Goal: Task Accomplishment & Management: Complete application form

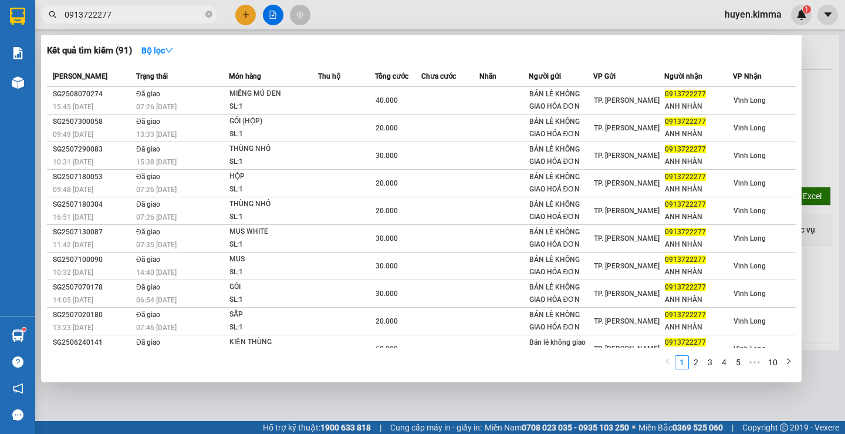
type input "0913722277"
click at [241, 8] on div at bounding box center [422, 217] width 845 height 434
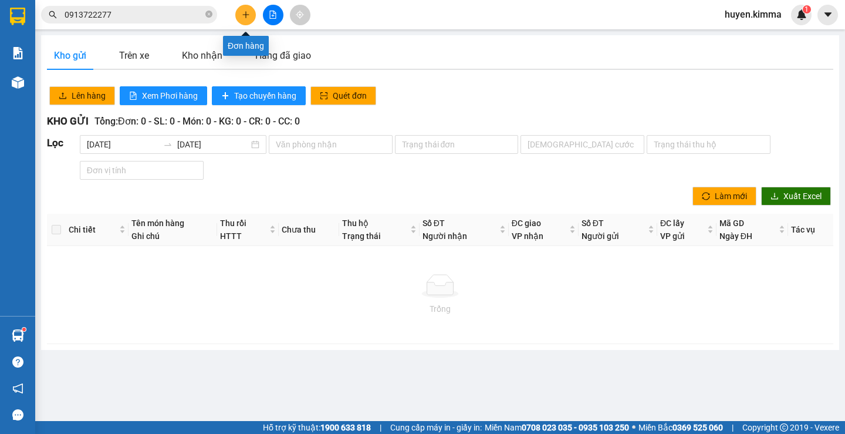
click at [242, 18] on icon "plus" at bounding box center [246, 15] width 8 height 8
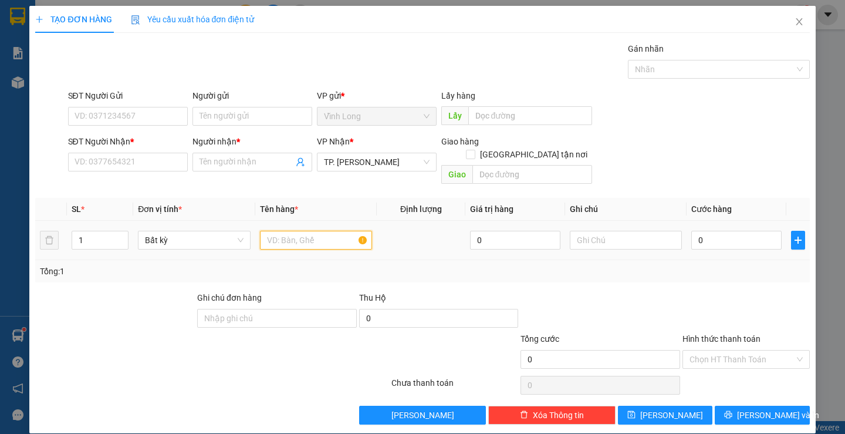
click at [332, 236] on input "text" at bounding box center [316, 240] width 112 height 19
click at [333, 231] on input "text" at bounding box center [316, 240] width 112 height 19
drag, startPoint x: 303, startPoint y: 232, endPoint x: 242, endPoint y: 235, distance: 60.5
click at [256, 238] on td "2 thùng mus" at bounding box center [315, 240] width 121 height 39
type input "2 THÙNG MUS"
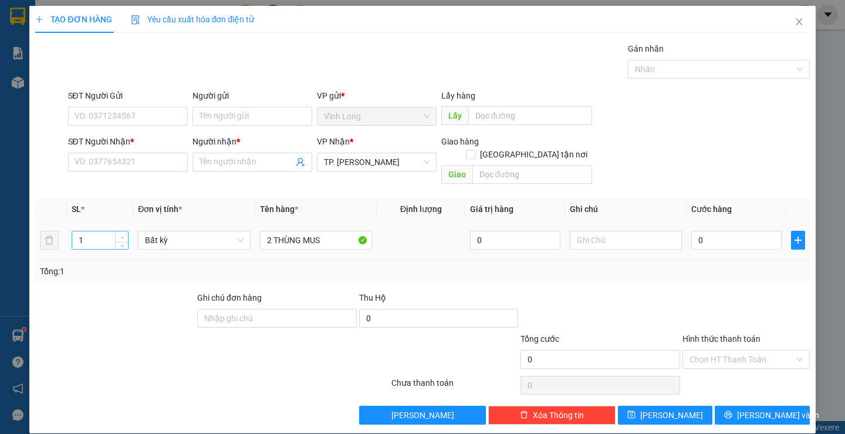
type input "2"
click at [122, 235] on icon "up" at bounding box center [122, 237] width 4 height 4
click at [143, 160] on input "SĐT Người Nhận *" at bounding box center [128, 162] width 120 height 19
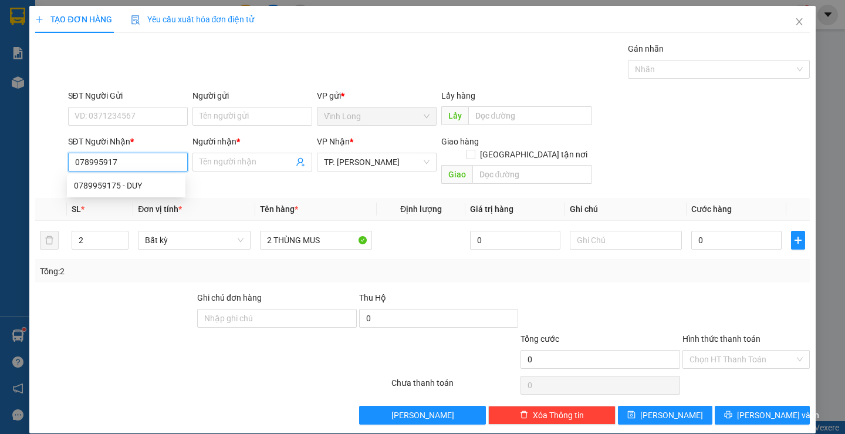
type input "0789959175"
click at [149, 180] on div "0789959175 - DUY" at bounding box center [126, 185] width 104 height 13
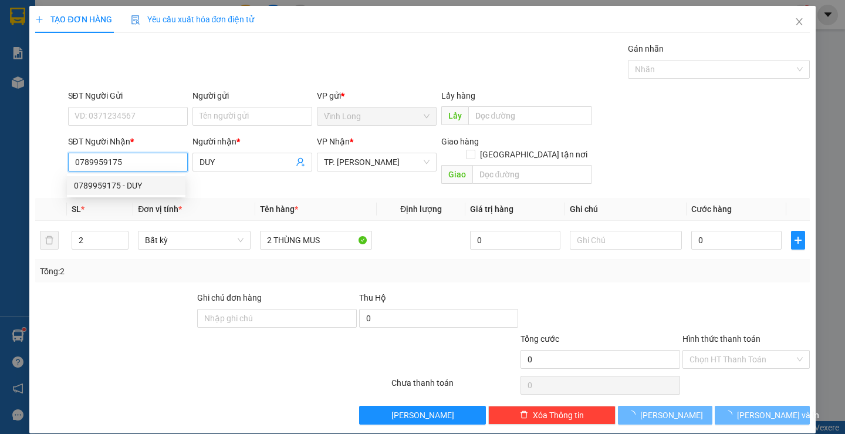
type input "DUY"
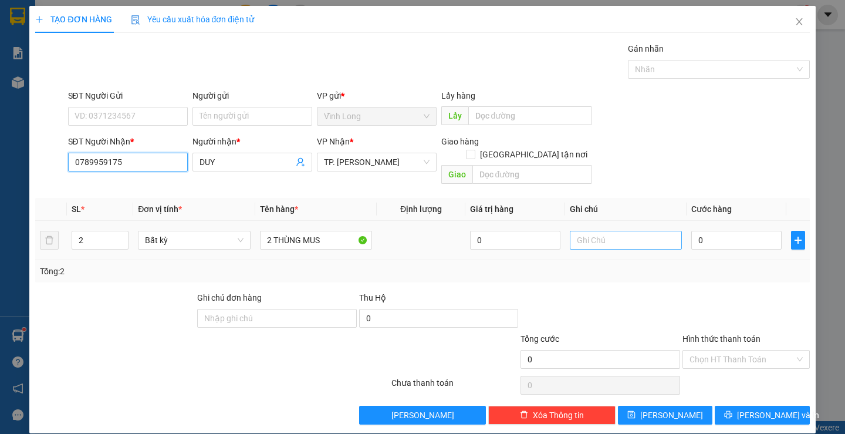
type input "0789959175"
drag, startPoint x: 643, startPoint y: 227, endPoint x: 644, endPoint y: 217, distance: 9.5
click at [643, 231] on input "text" at bounding box center [626, 240] width 112 height 19
type input "H"
click at [717, 231] on input "0" at bounding box center [736, 240] width 90 height 19
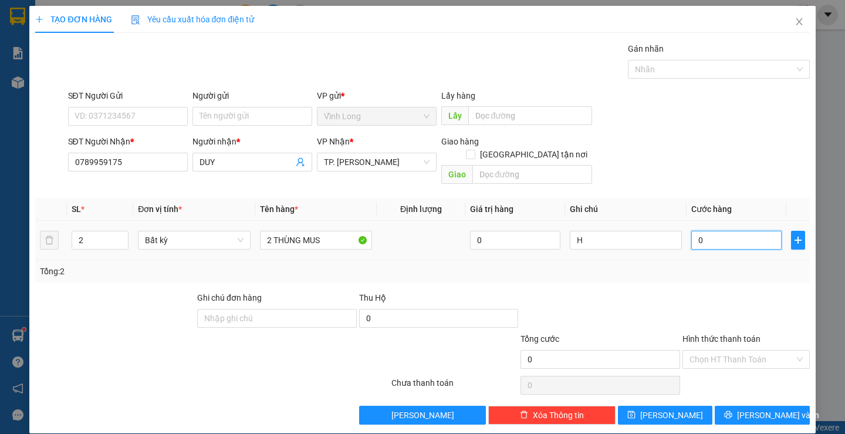
type input "1"
type input "12"
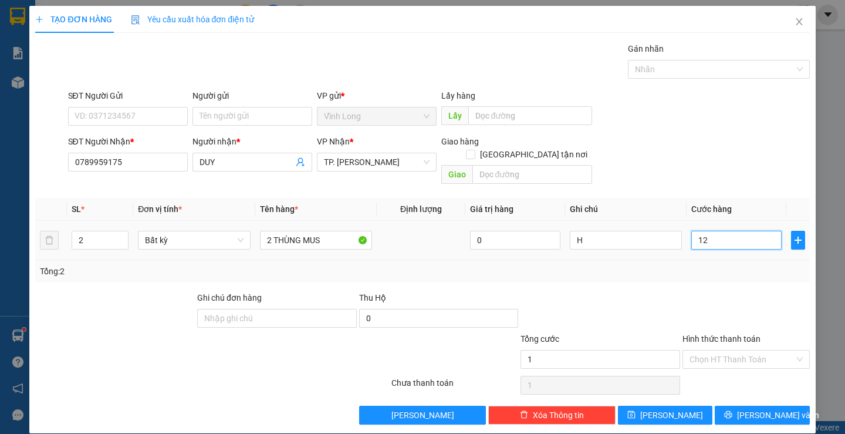
type input "12"
type input "120"
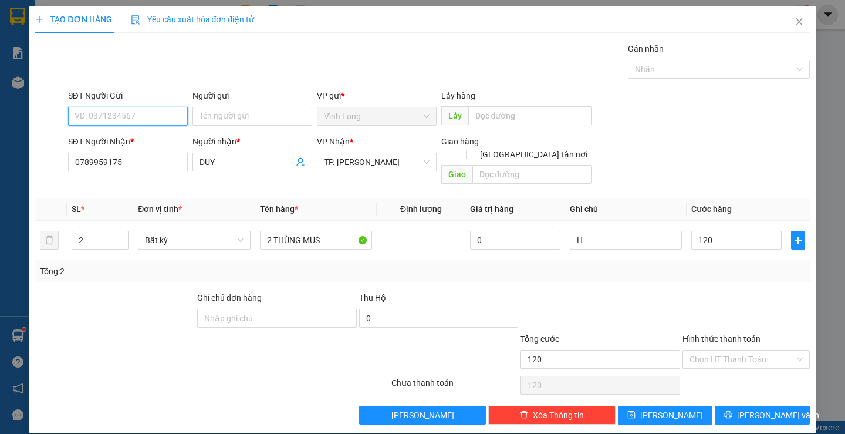
type input "120.000"
click at [136, 122] on input "SĐT Người Gửi" at bounding box center [128, 116] width 120 height 19
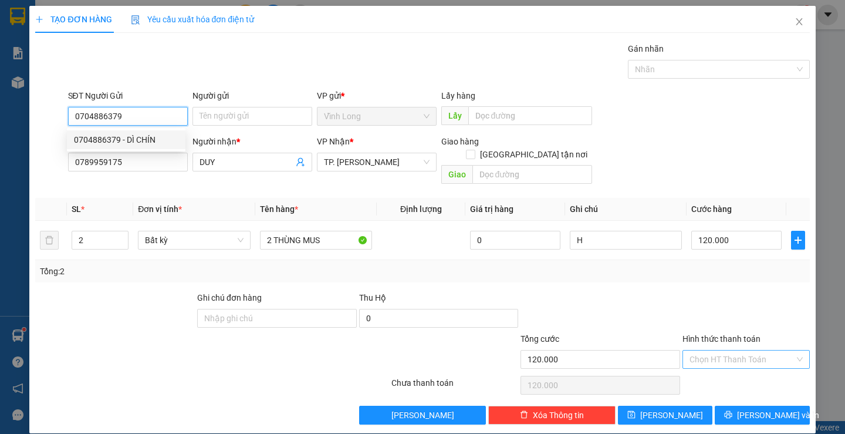
type input "0704886379"
click at [724, 350] on input "Hình thức thanh toán" at bounding box center [742, 359] width 105 height 18
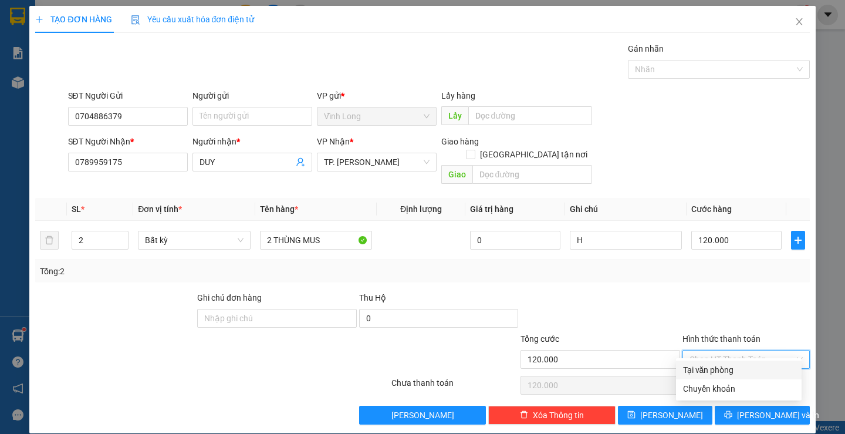
click at [735, 368] on div "Tại văn phòng" at bounding box center [739, 369] width 112 height 13
type input "0"
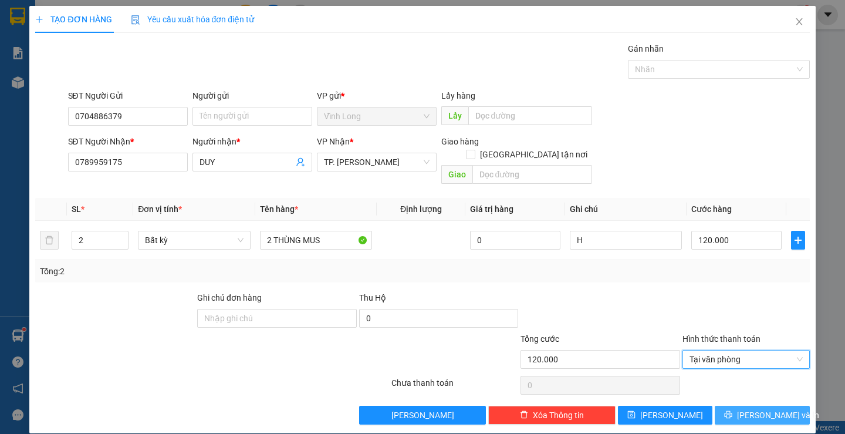
click at [749, 409] on span "[PERSON_NAME] và In" at bounding box center [778, 415] width 82 height 13
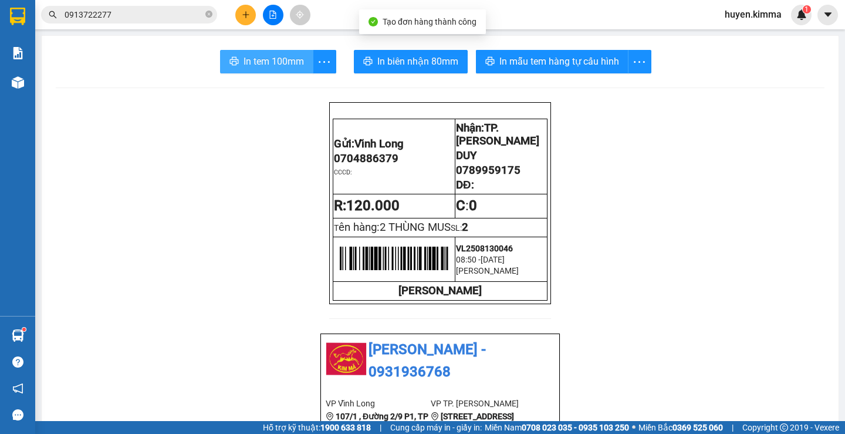
click at [278, 65] on span "In tem 100mm" at bounding box center [274, 61] width 60 height 15
